Goal: Task Accomplishment & Management: Use online tool/utility

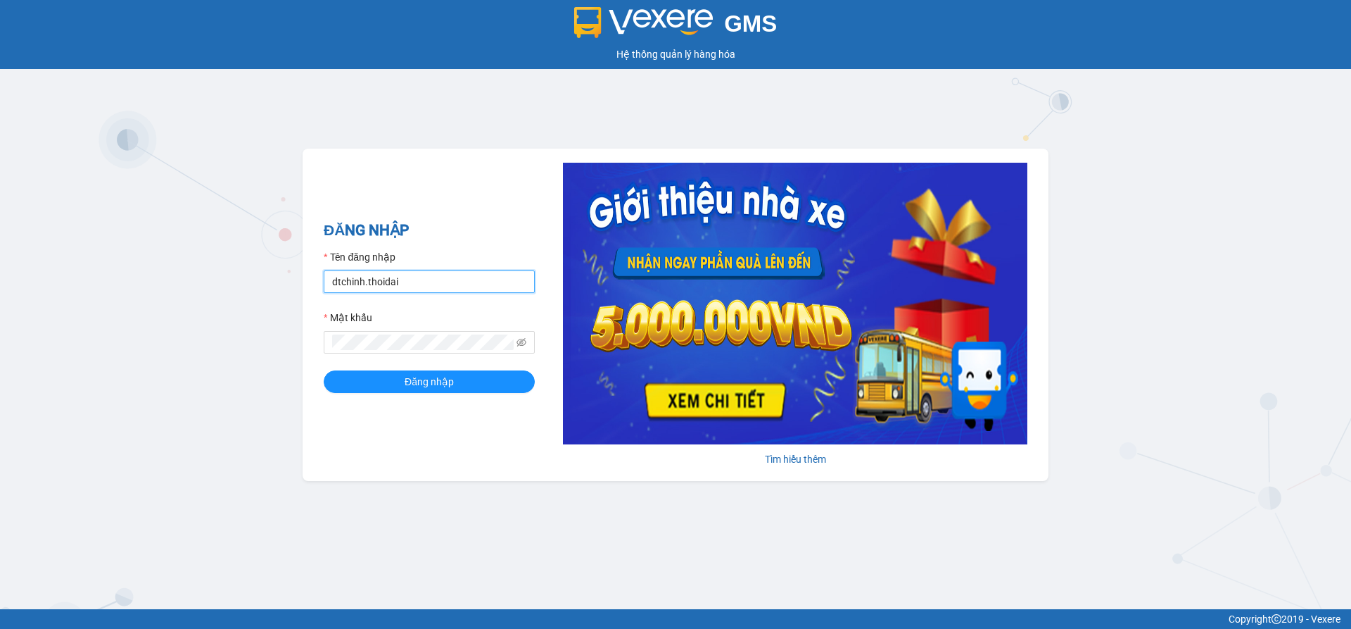
click at [393, 284] on input "dtchinh.thoidai" at bounding box center [429, 281] width 211 height 23
type input "i"
type input "lthien.thoidai"
click at [413, 377] on span "Đăng nhập" at bounding box center [429, 381] width 49 height 15
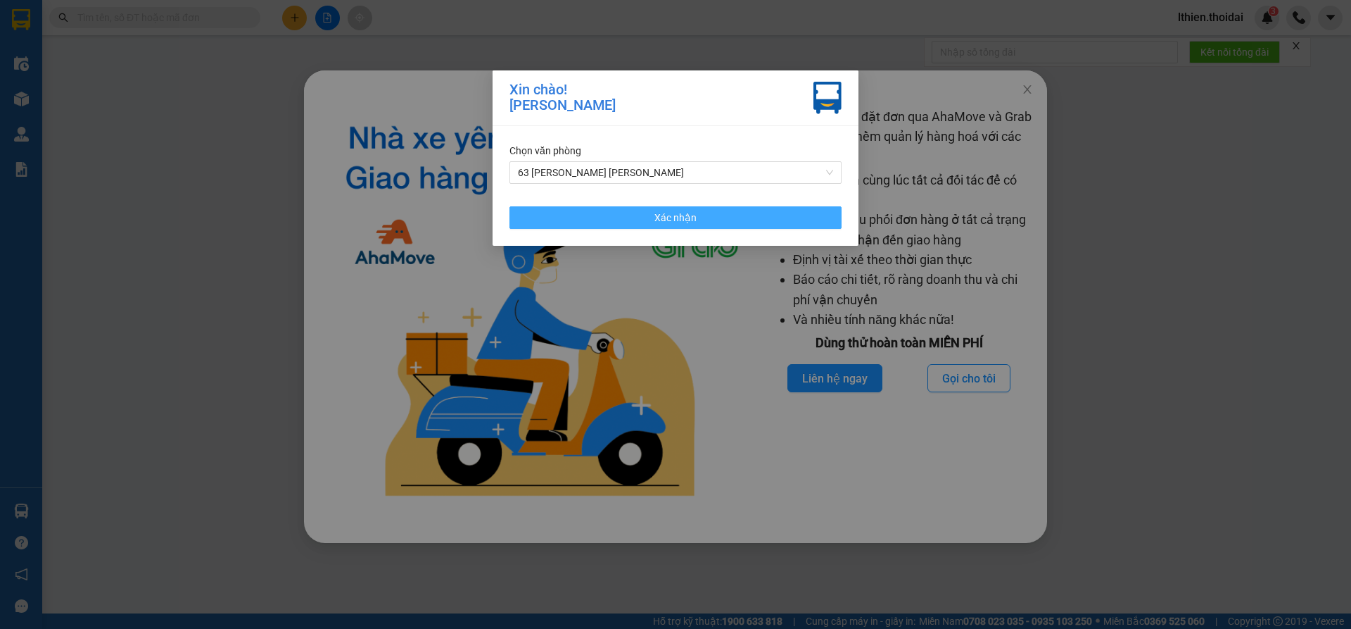
click at [648, 213] on button "Xác nhận" at bounding box center [676, 217] width 332 height 23
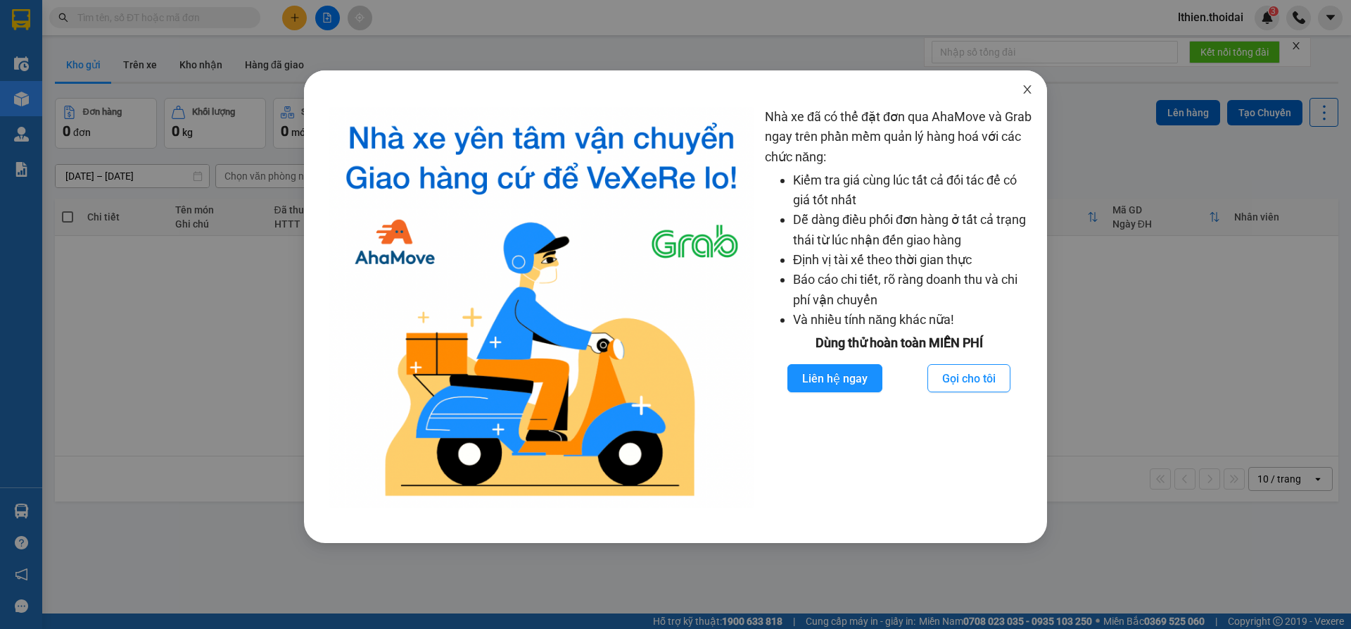
click at [1029, 86] on icon "close" at bounding box center [1027, 89] width 11 height 11
